Goal: Transaction & Acquisition: Download file/media

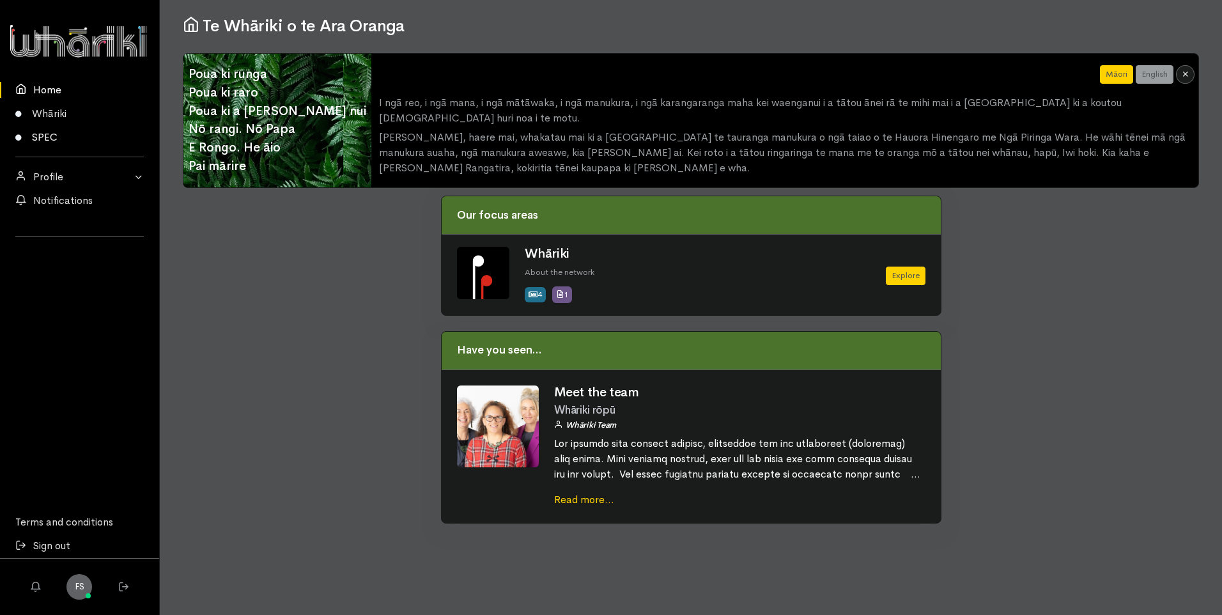
click at [47, 132] on link "SPEC" at bounding box center [79, 137] width 159 height 24
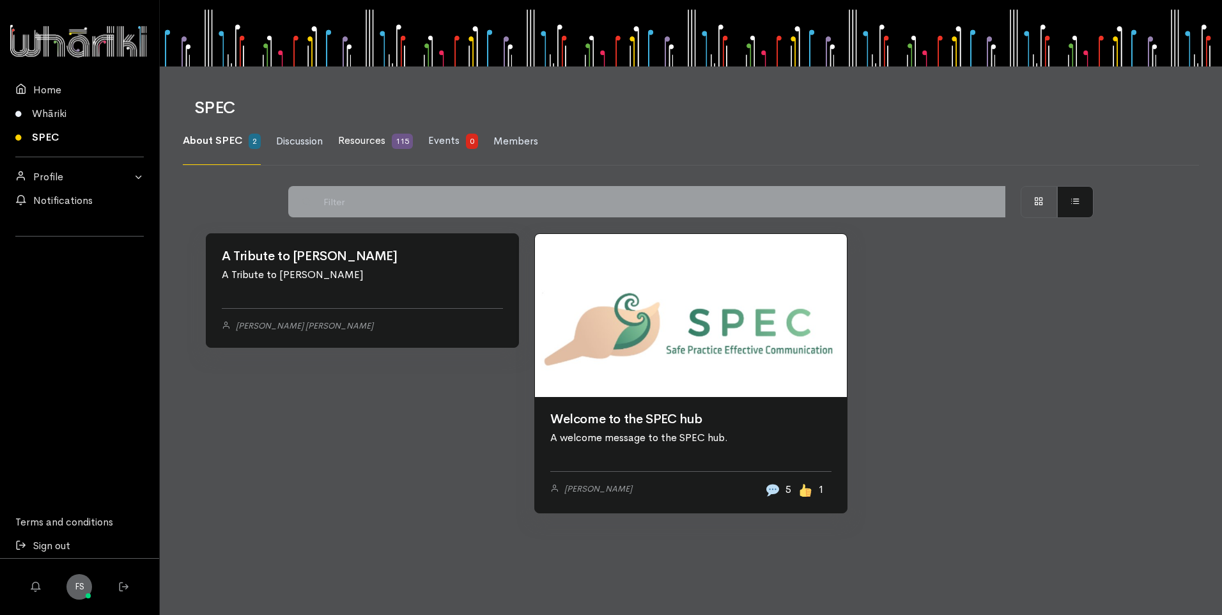
click at [366, 148] on link "Resources 115" at bounding box center [375, 141] width 75 height 47
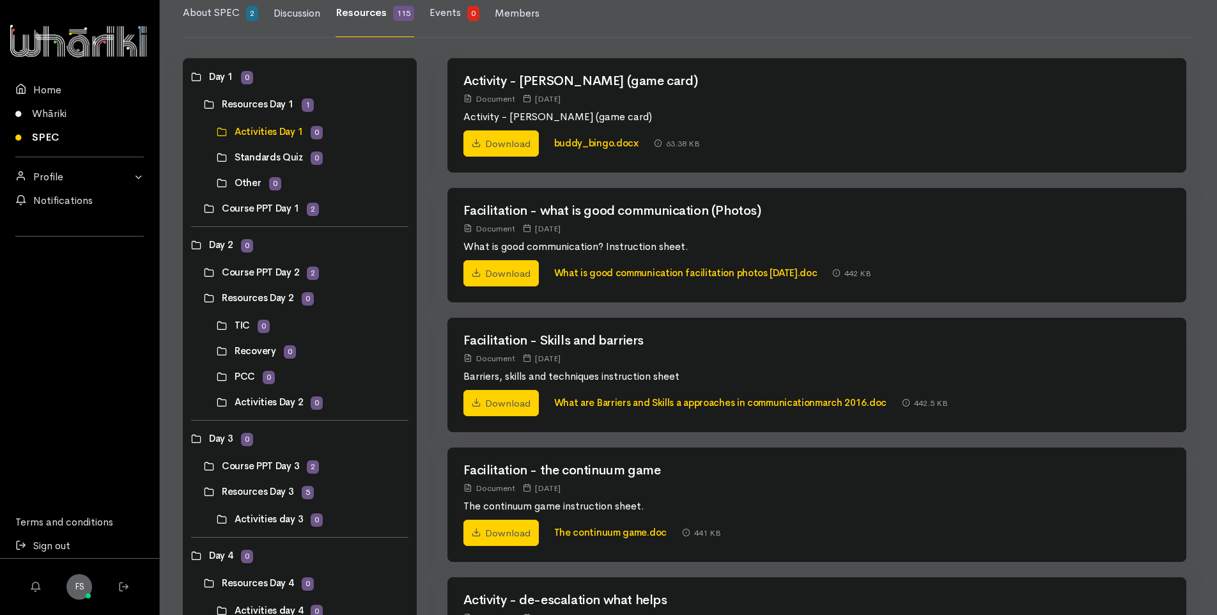
scroll to position [192, 0]
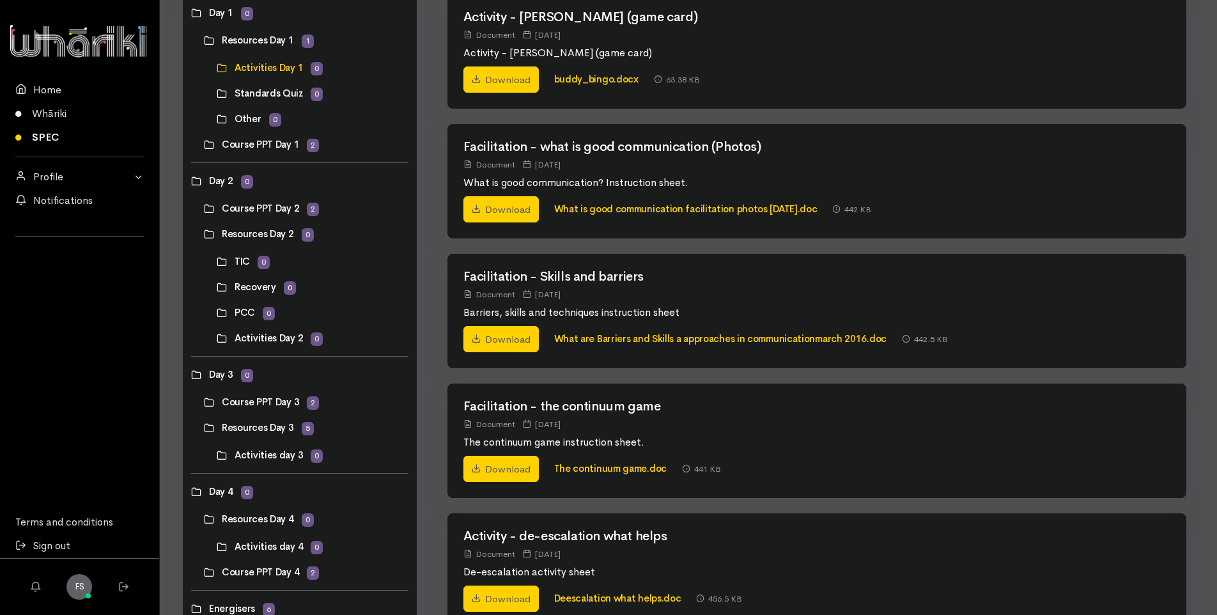
click at [204, 234] on link at bounding box center [204, 234] width 0 height 0
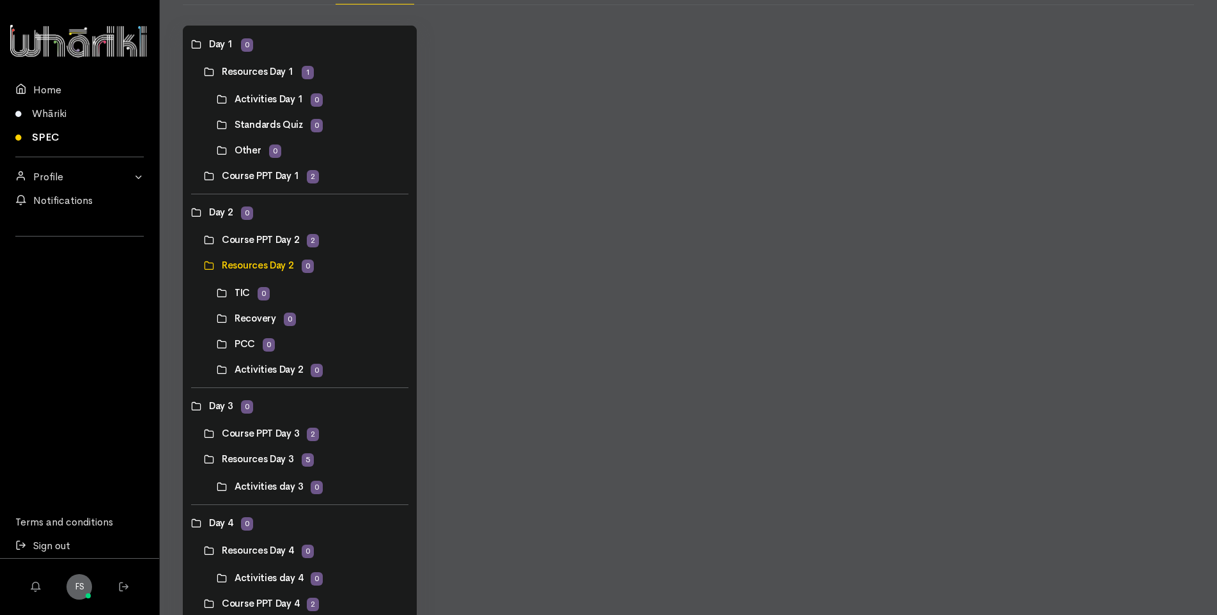
scroll to position [192, 0]
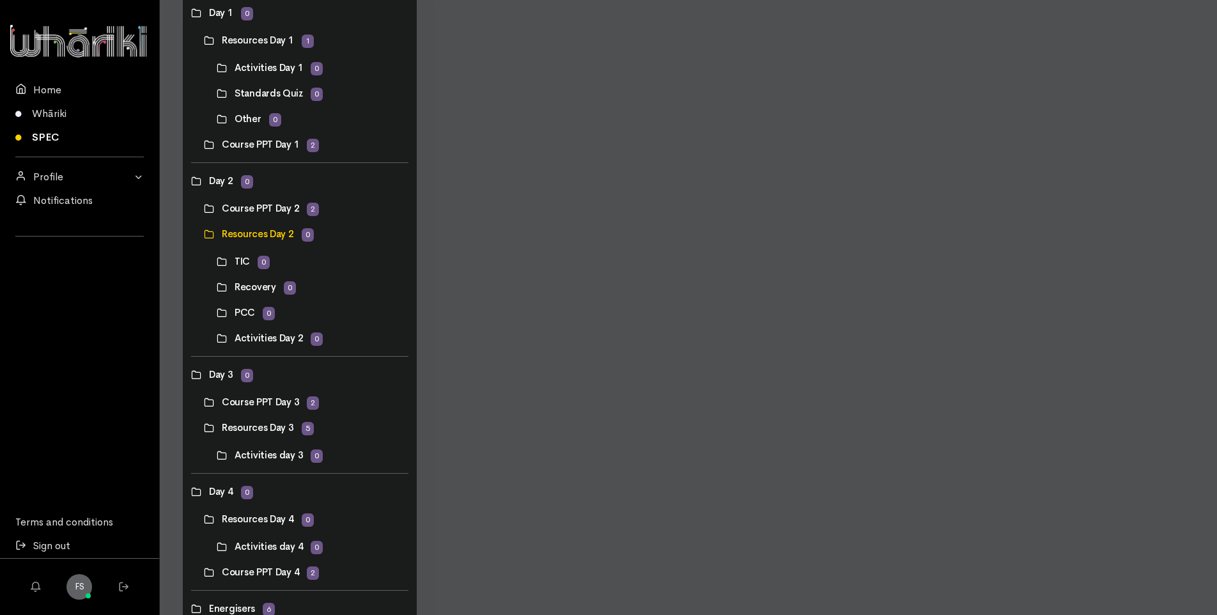
click at [204, 427] on link at bounding box center [204, 427] width 0 height 0
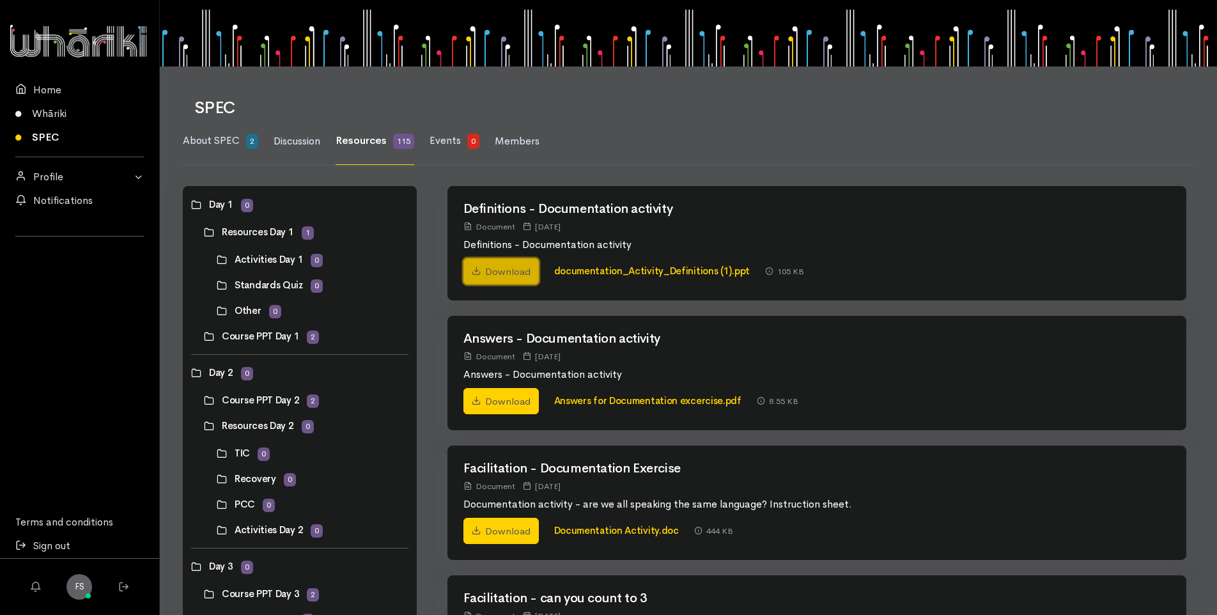
click at [486, 271] on link "Download" at bounding box center [500, 271] width 75 height 27
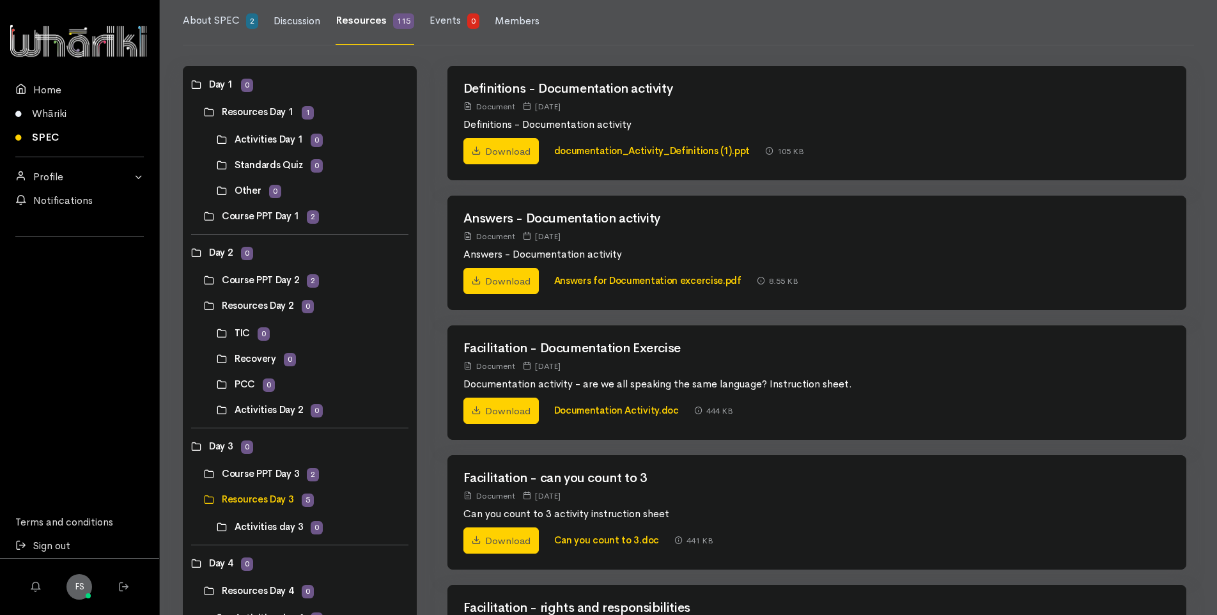
scroll to position [84, 0]
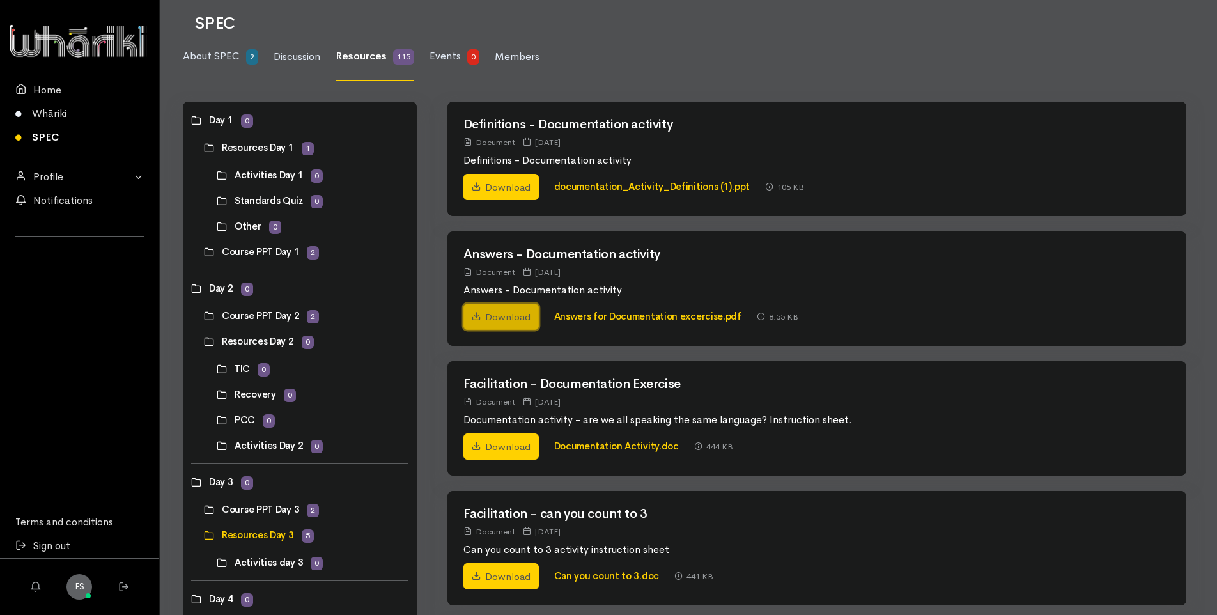
click at [489, 318] on link "Download" at bounding box center [500, 317] width 75 height 27
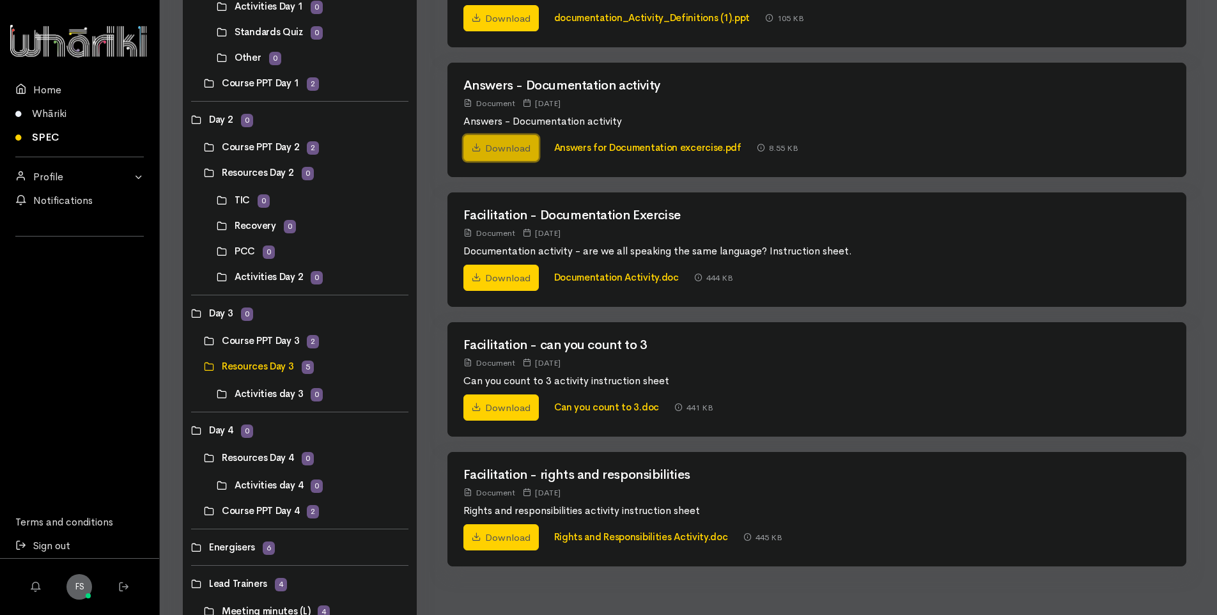
scroll to position [276, 0]
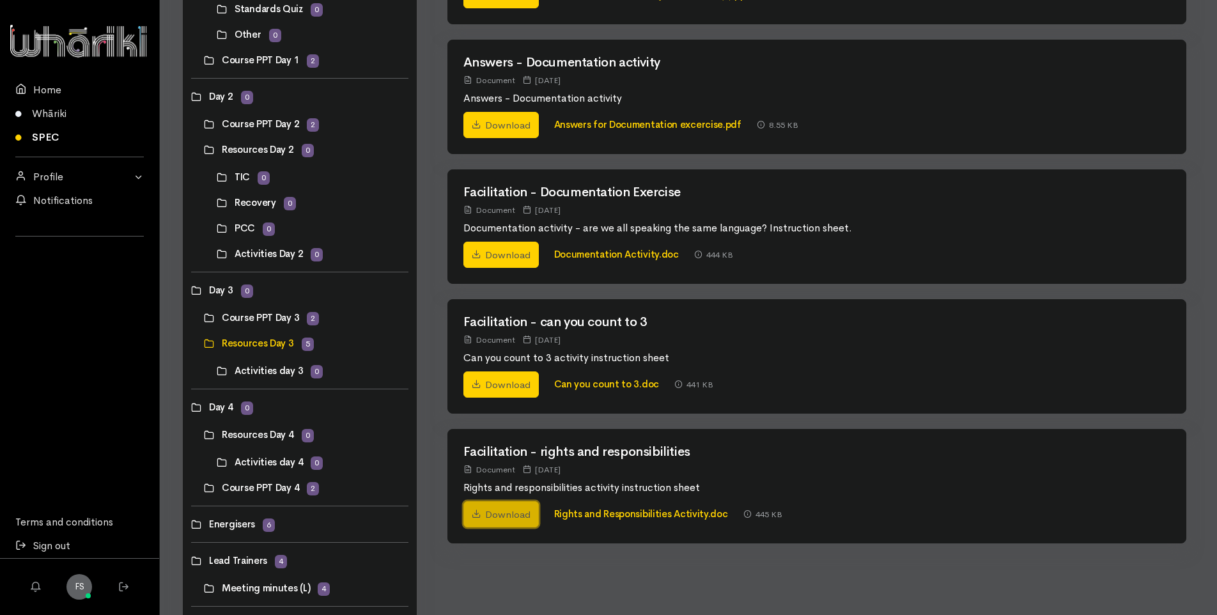
click at [509, 505] on link "Download" at bounding box center [500, 514] width 75 height 27
click at [204, 124] on link at bounding box center [204, 124] width 0 height 0
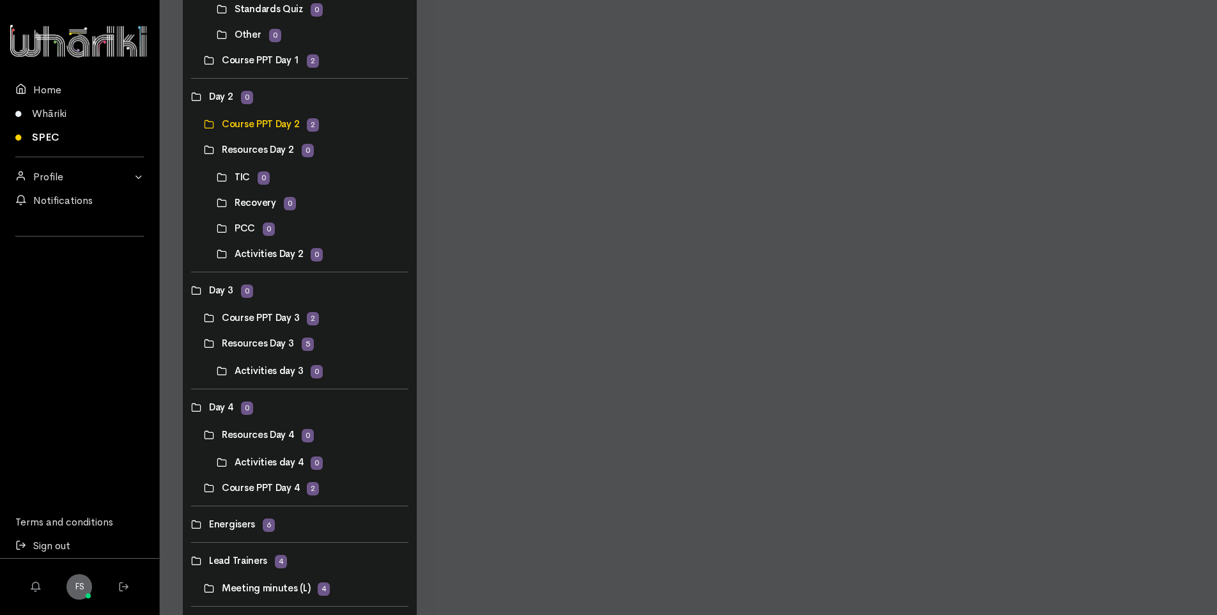
scroll to position [0, 0]
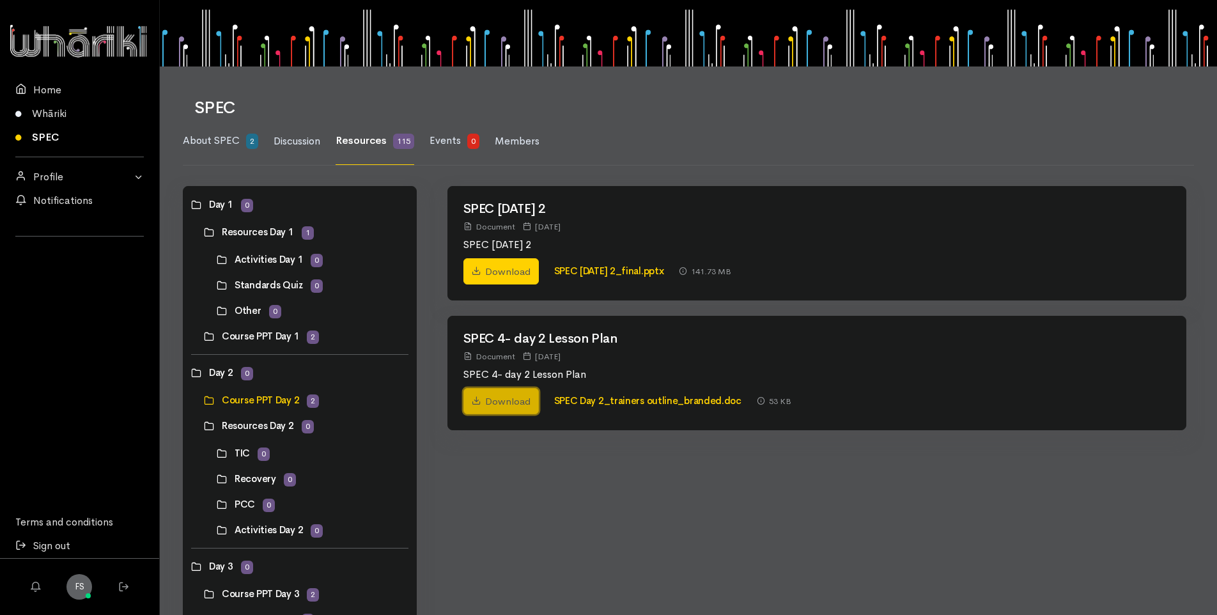
click at [498, 406] on link "Download" at bounding box center [500, 401] width 75 height 27
